Goal: Find contact information: Find contact information

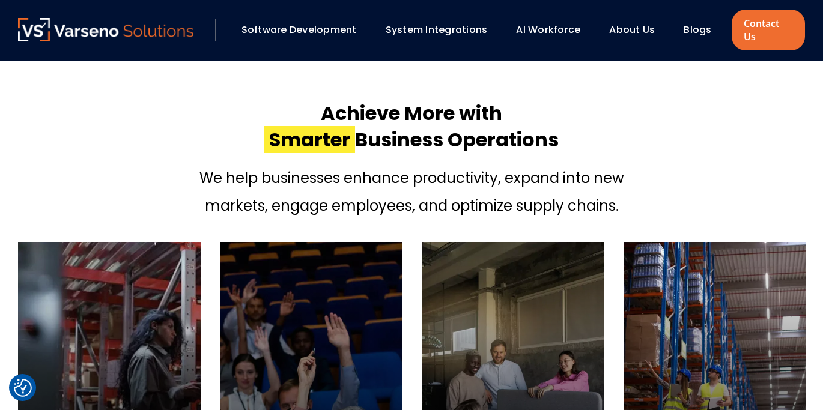
scroll to position [388, 0]
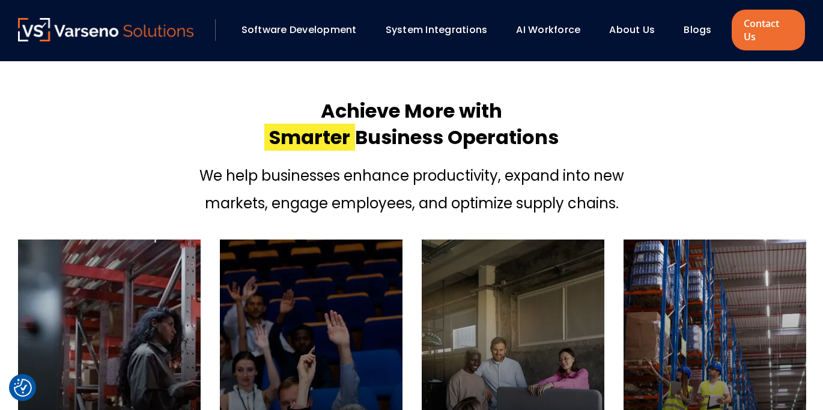
click at [639, 23] on link "About Us" at bounding box center [632, 30] width 46 height 14
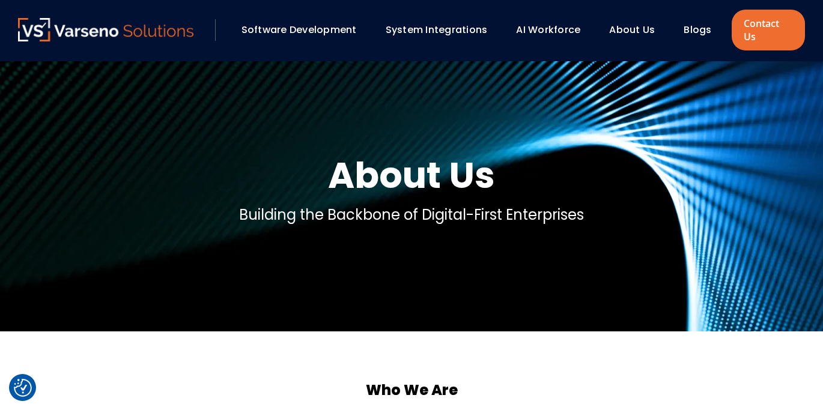
click at [280, 26] on link "Software Development" at bounding box center [298, 30] width 115 height 14
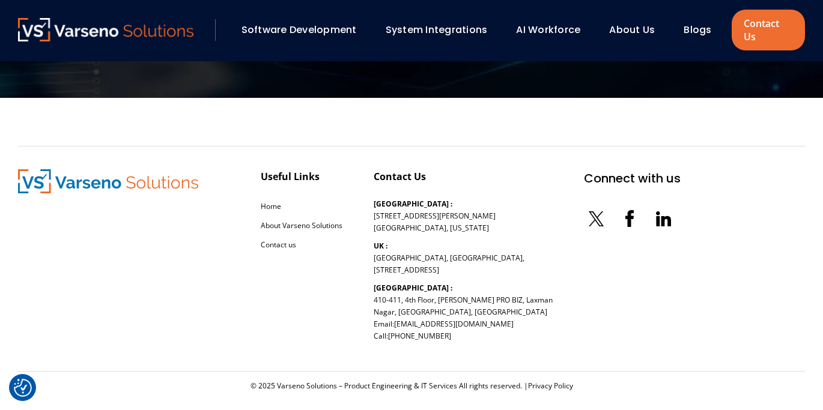
scroll to position [1992, 0]
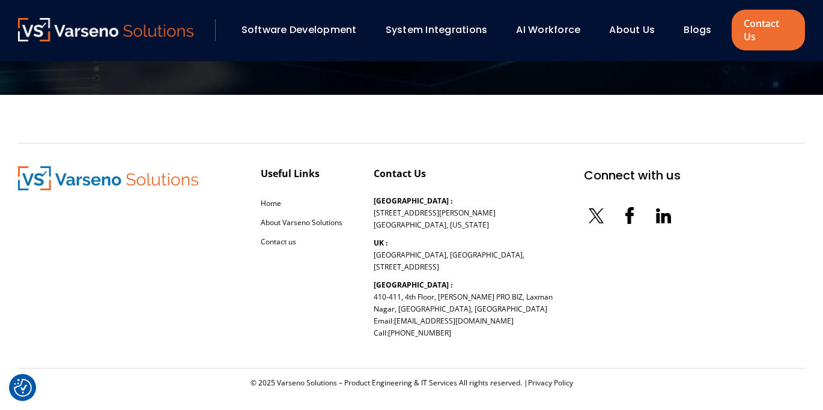
drag, startPoint x: 439, startPoint y: 284, endPoint x: 512, endPoint y: 298, distance: 74.6
click at [512, 298] on p "India : 410-411, 4th Floor, NANDAN PRO BIZ, Laxman Nagar, Baner, Pune, Maharash…" at bounding box center [463, 309] width 179 height 60
click at [512, 300] on p "India : 410-411, 4th Floor, NANDAN PRO BIZ, Laxman Nagar, Baner, Pune, Maharash…" at bounding box center [463, 309] width 179 height 60
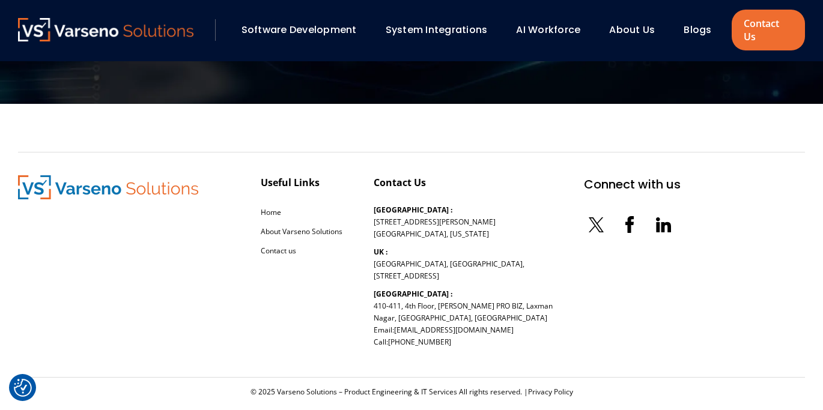
scroll to position [1982, 0]
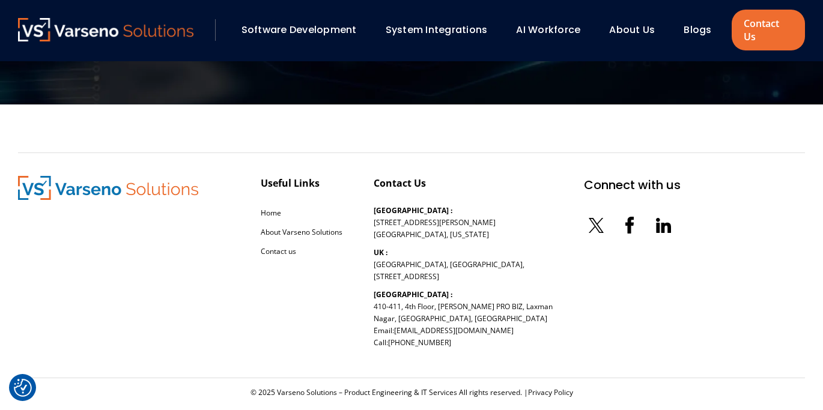
drag, startPoint x: 536, startPoint y: 311, endPoint x: 440, endPoint y: 294, distance: 98.2
click at [440, 294] on div "Useful Links Home About Varseno Solutions Contact us Contact Us USA : 254 Chapm…" at bounding box center [349, 265] width 662 height 179
copy p "NANDAN PRO BIZ, Laxman Nagar, Baner, Pune, Maharashtra 411045, India"
